Goal: Entertainment & Leisure: Consume media (video, audio)

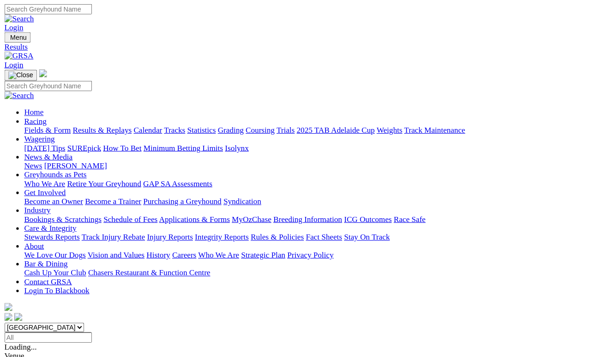
scroll to position [4, 0]
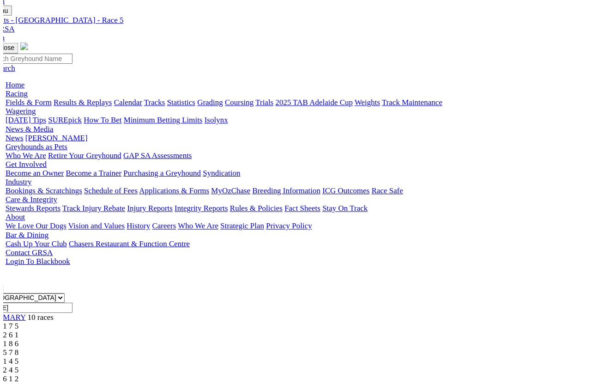
scroll to position [11, 0]
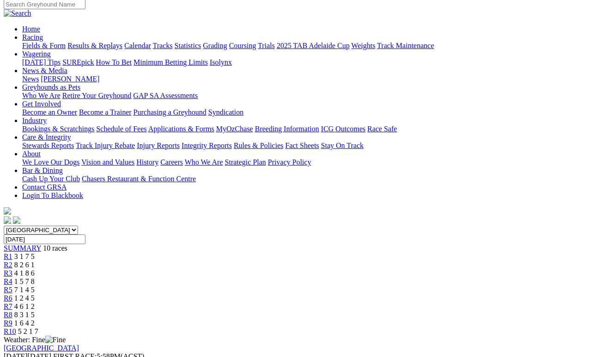
scroll to position [0, 0]
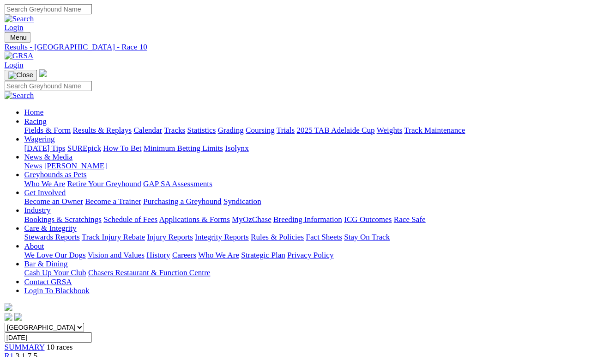
scroll to position [16, 0]
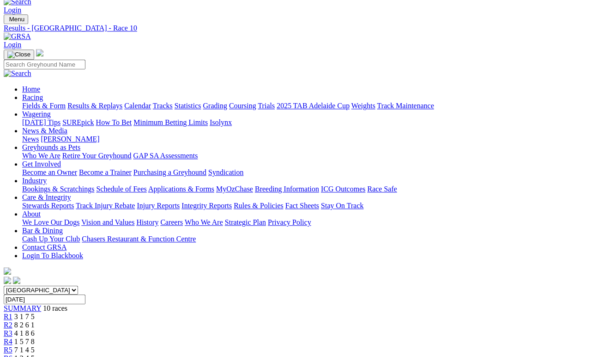
click at [35, 333] on span "7 1 4 5" at bounding box center [24, 350] width 20 height 8
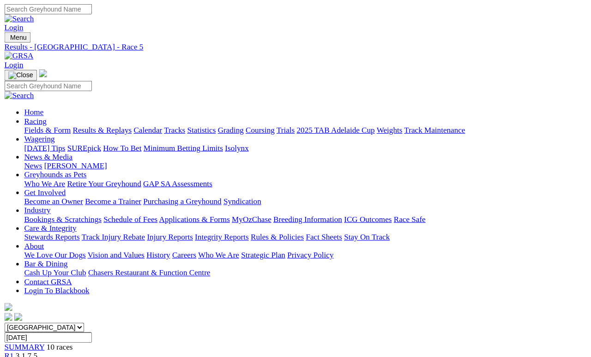
scroll to position [4, 0]
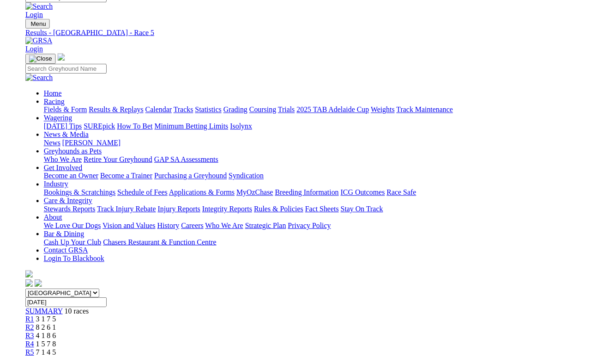
scroll to position [7, 0]
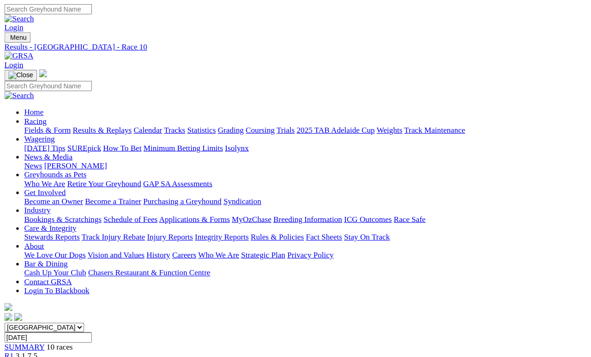
scroll to position [4, 0]
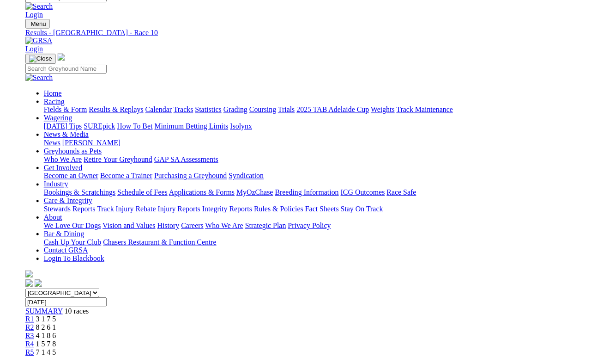
scroll to position [7, 0]
